Goal: Information Seeking & Learning: Learn about a topic

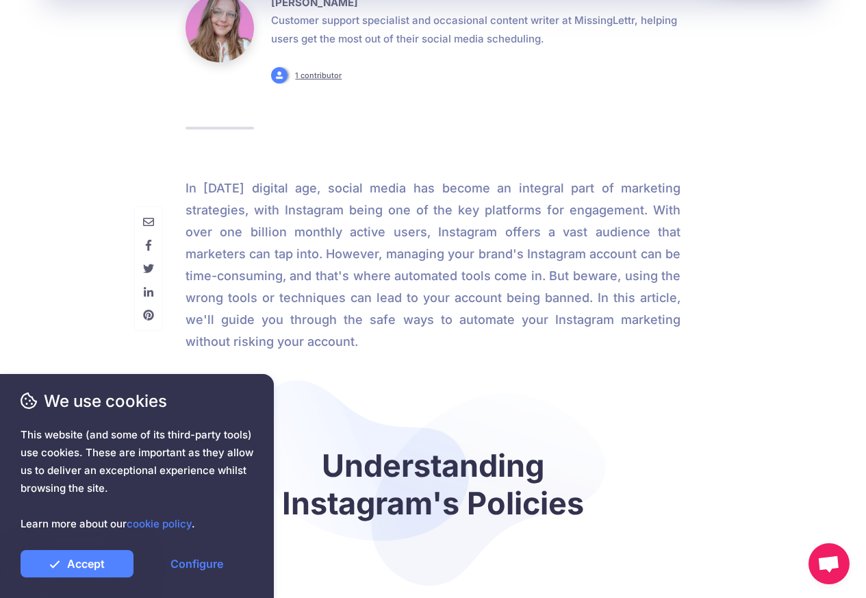
scroll to position [493, 0]
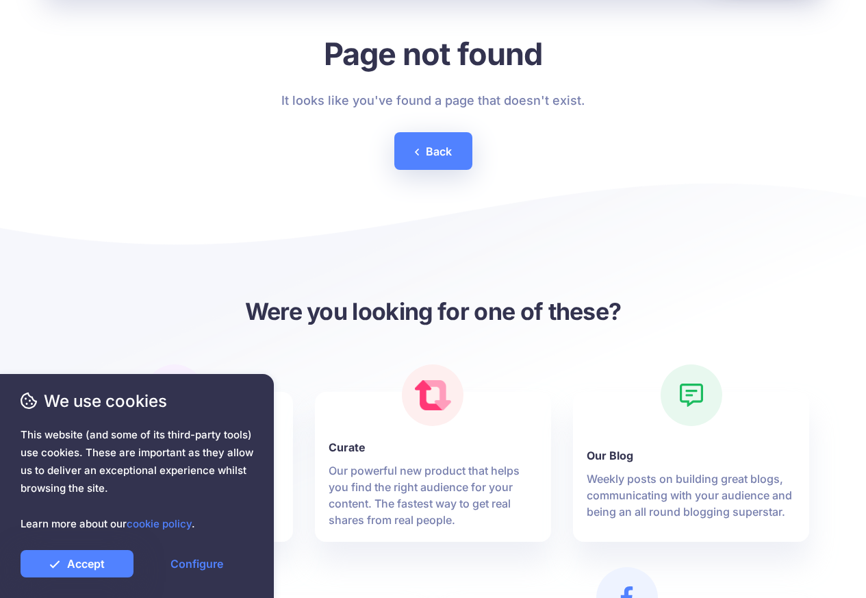
scroll to position [493, 0]
